Goal: Check status: Check status

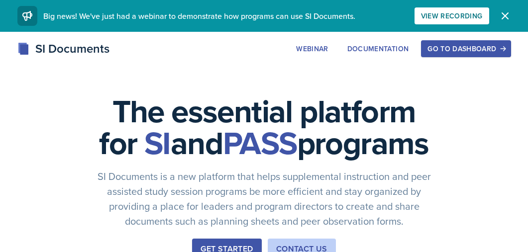
click at [465, 46] on div "Go to Dashboard" at bounding box center [465, 49] width 77 height 8
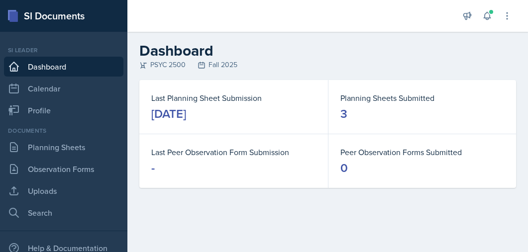
click at [53, 157] on div "Documents Planning Sheets Observation Forms Uploads Search" at bounding box center [63, 174] width 119 height 96
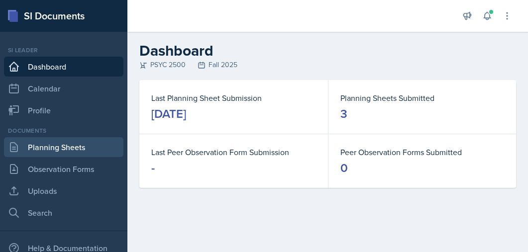
click at [51, 150] on link "Planning Sheets" at bounding box center [63, 147] width 119 height 20
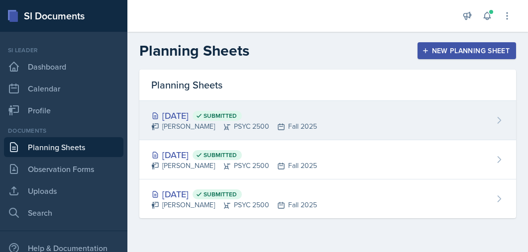
click at [378, 124] on div "[DATE] Submitted [PERSON_NAME] PSYC 2500 Fall 2025" at bounding box center [327, 120] width 376 height 39
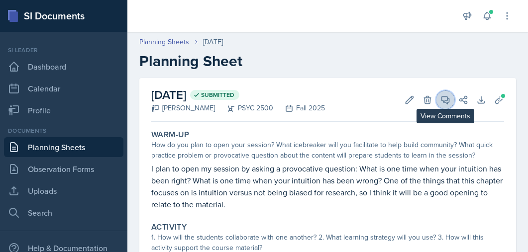
click at [446, 103] on icon at bounding box center [445, 99] width 7 height 7
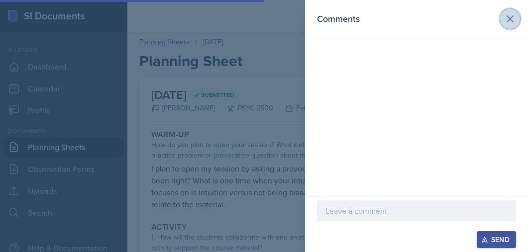
click at [511, 20] on icon at bounding box center [510, 19] width 6 height 6
